Goal: Task Accomplishment & Management: Manage account settings

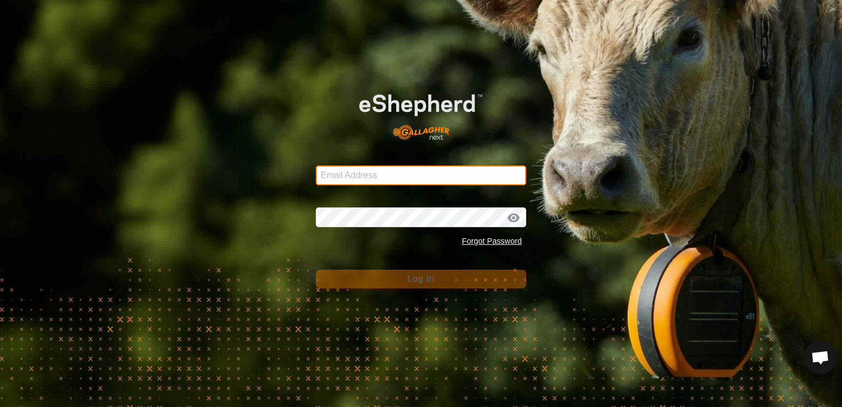
type input "[PERSON_NAME][EMAIL_ADDRESS][DOMAIN_NAME]"
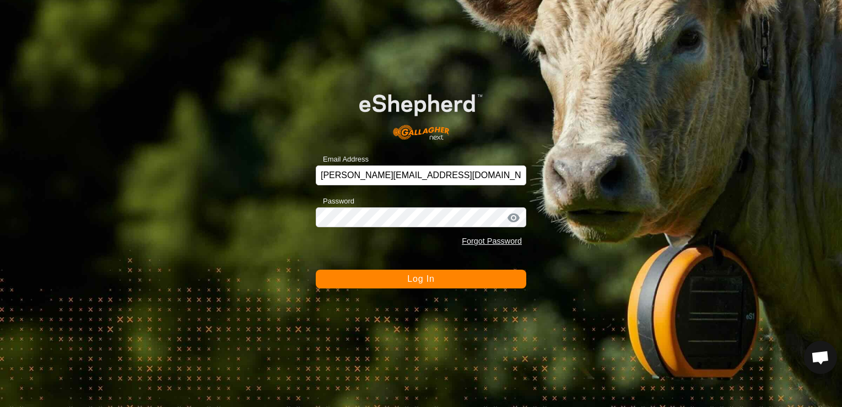
click at [494, 281] on button "Log In" at bounding box center [421, 279] width 211 height 19
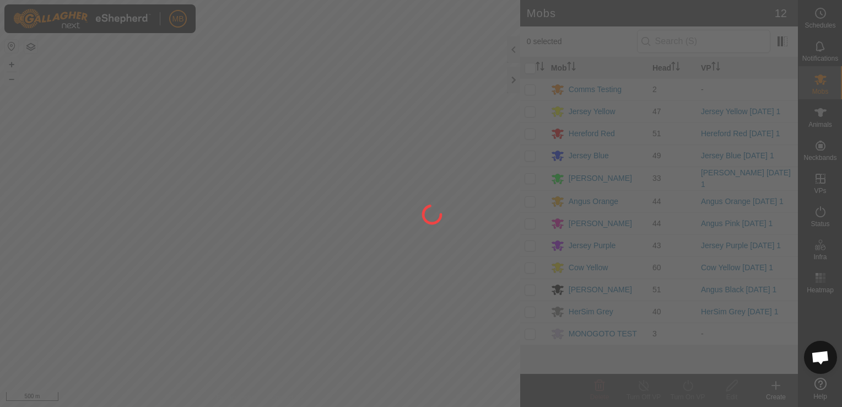
click at [494, 281] on div at bounding box center [421, 203] width 842 height 407
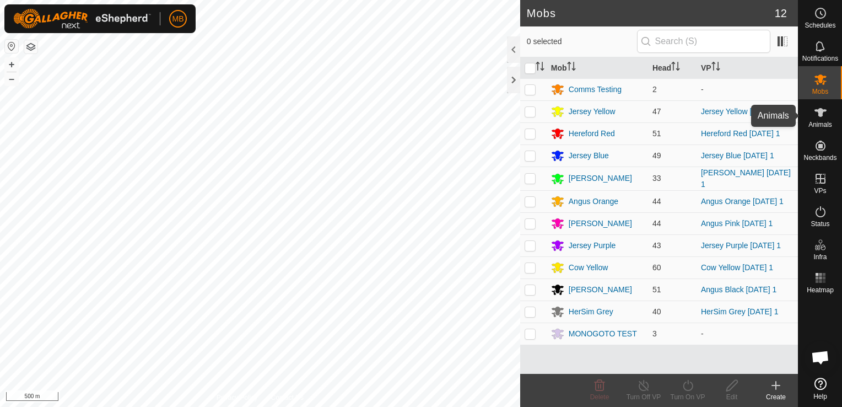
click at [818, 122] on span "Animals" at bounding box center [821, 124] width 24 height 7
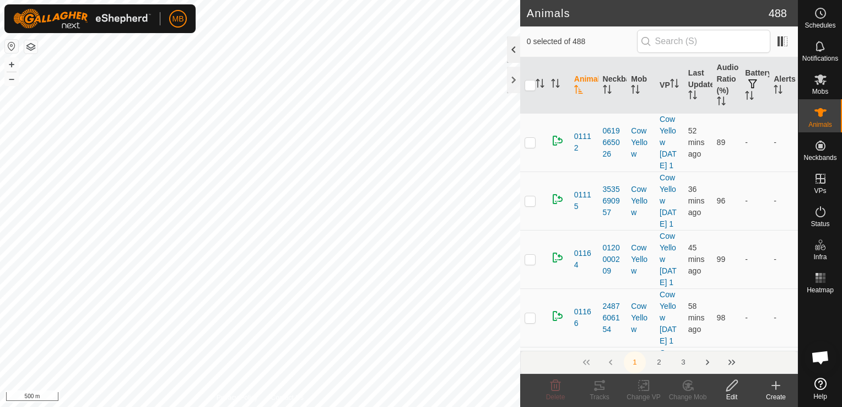
click at [512, 47] on div at bounding box center [513, 49] width 13 height 26
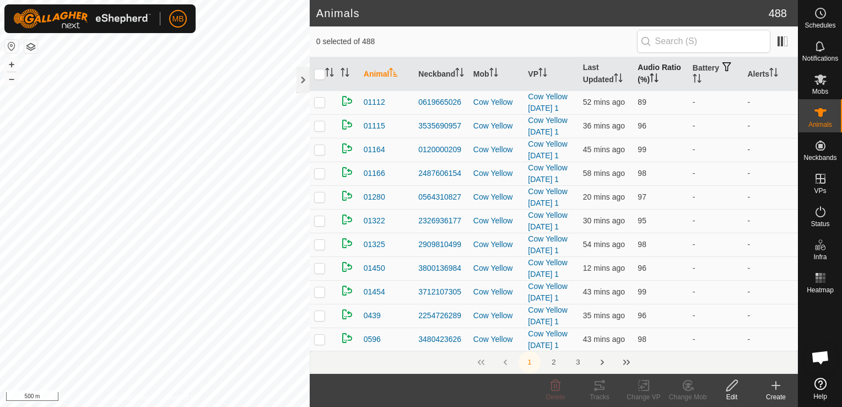
click at [651, 77] on icon "Activate to sort" at bounding box center [651, 77] width 1 height 9
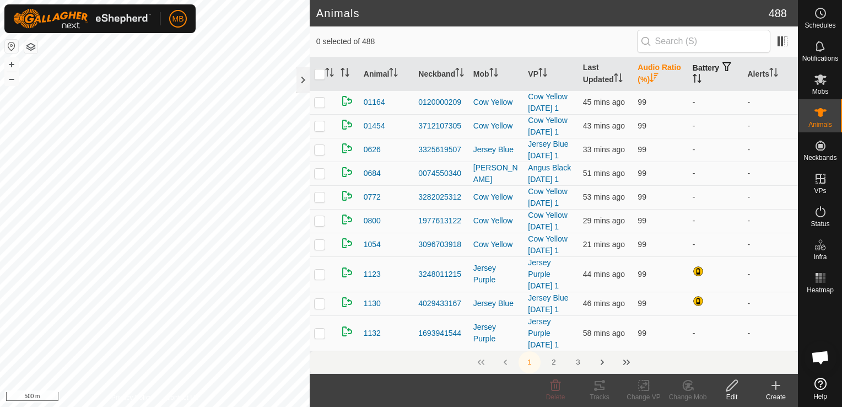
click at [693, 77] on icon "Activate to sort" at bounding box center [697, 78] width 9 height 9
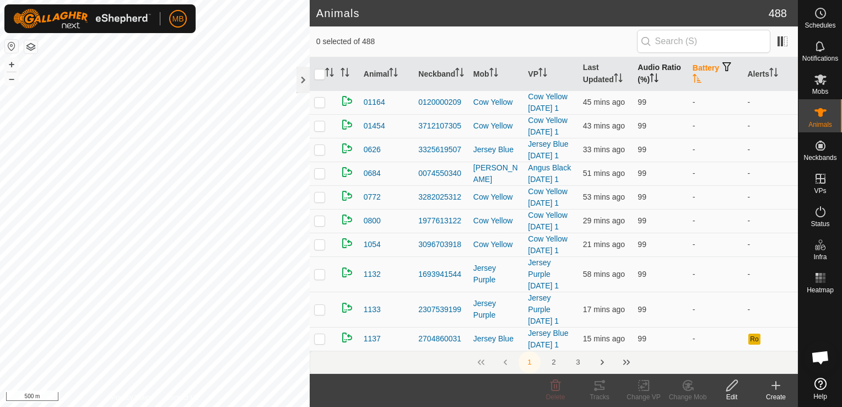
click at [693, 77] on icon "Activate to sort" at bounding box center [697, 78] width 9 height 9
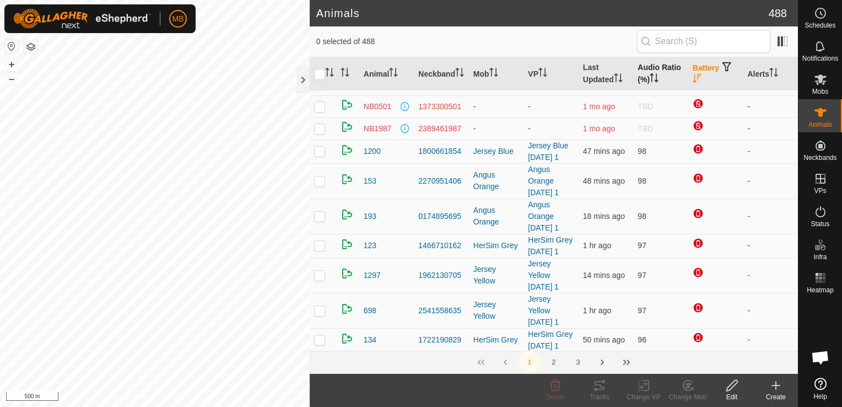
scroll to position [62, 0]
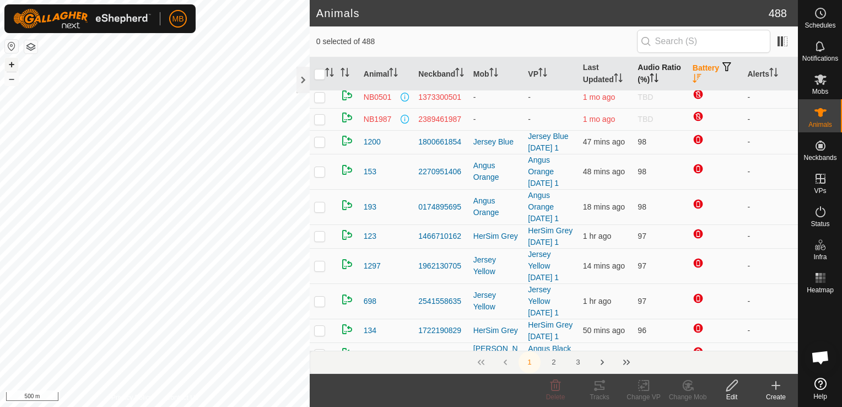
click at [12, 66] on button "+" at bounding box center [11, 64] width 13 height 13
click at [11, 66] on button "+" at bounding box center [11, 64] width 13 height 13
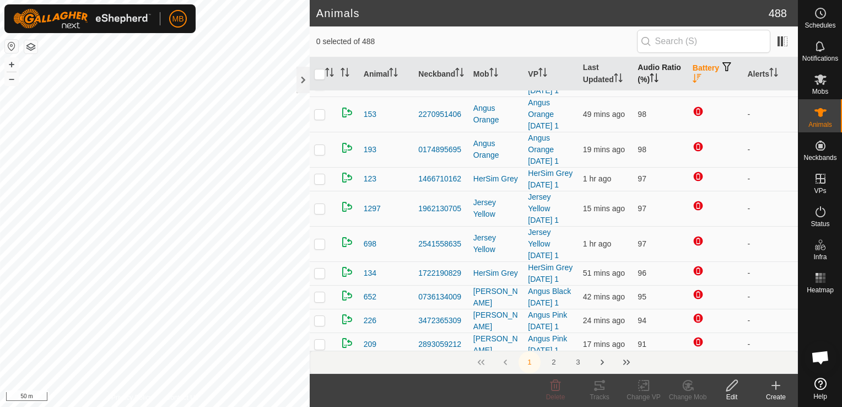
scroll to position [128, 0]
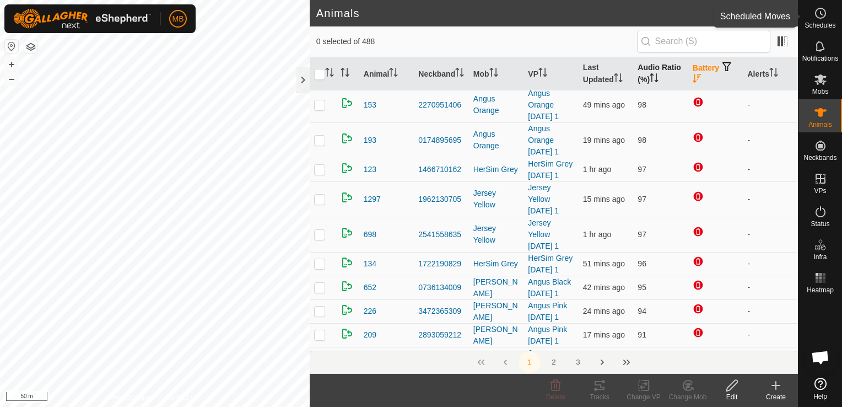
click at [833, 14] on div "Schedules" at bounding box center [821, 16] width 44 height 33
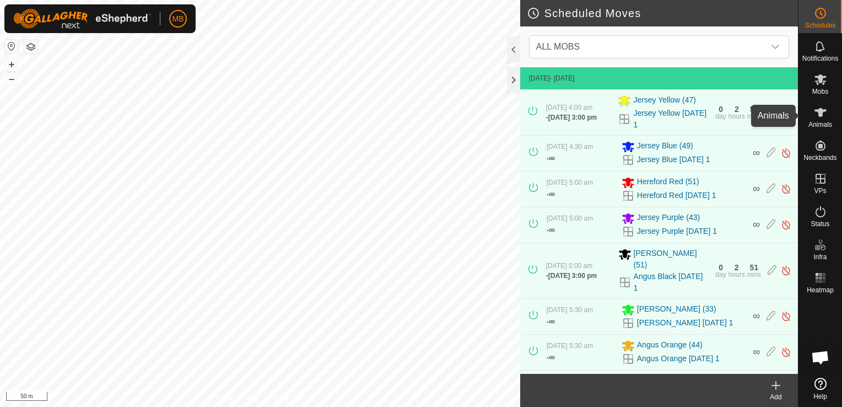
click at [818, 114] on icon at bounding box center [820, 112] width 13 height 13
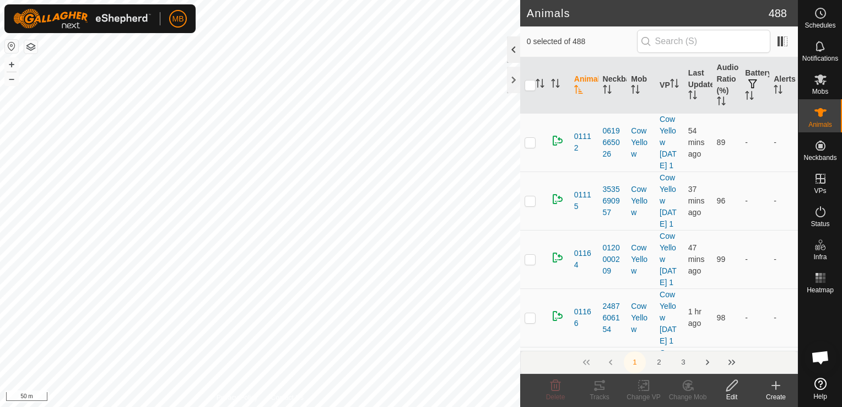
click at [513, 52] on div at bounding box center [513, 49] width 13 height 26
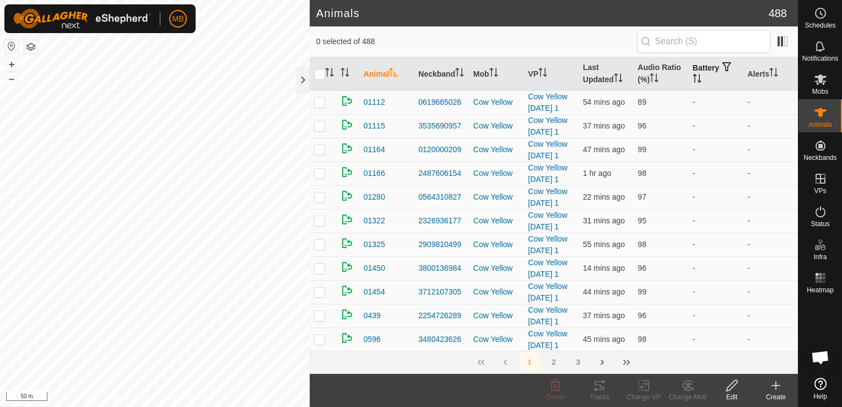
click at [693, 77] on icon "Activate to sort" at bounding box center [697, 78] width 9 height 9
click at [693, 77] on icon "Activate to sort" at bounding box center [697, 78] width 8 height 9
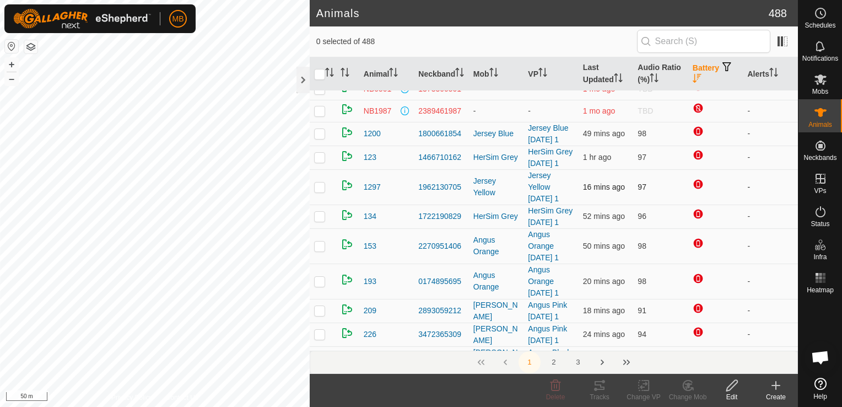
scroll to position [62, 0]
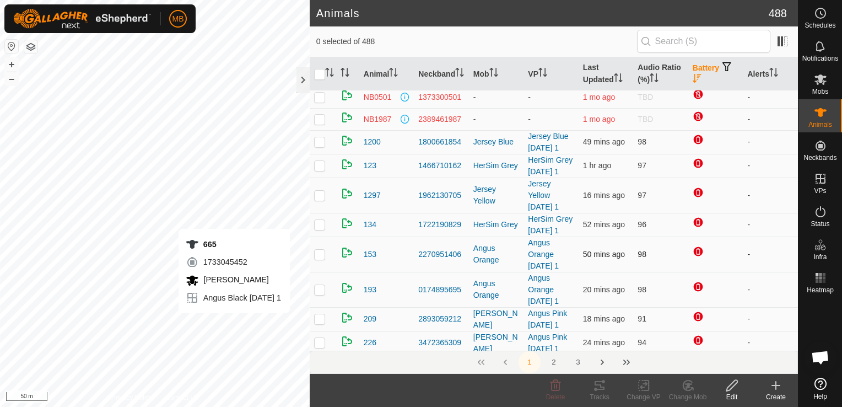
checkbox input "true"
